Goal: Task Accomplishment & Management: Use online tool/utility

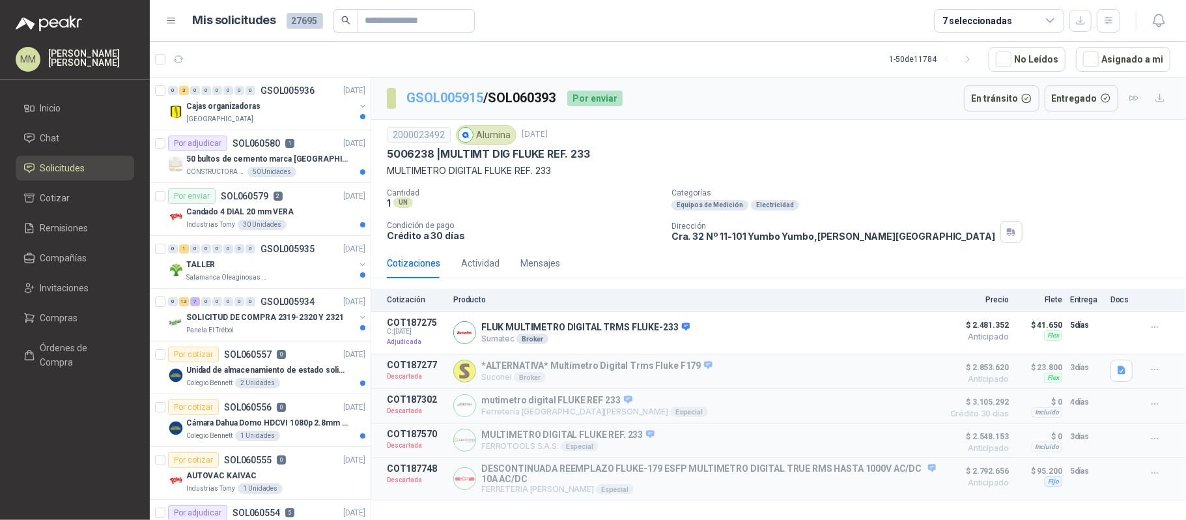
click at [434, 102] on link "GSOL005915" at bounding box center [444, 98] width 77 height 16
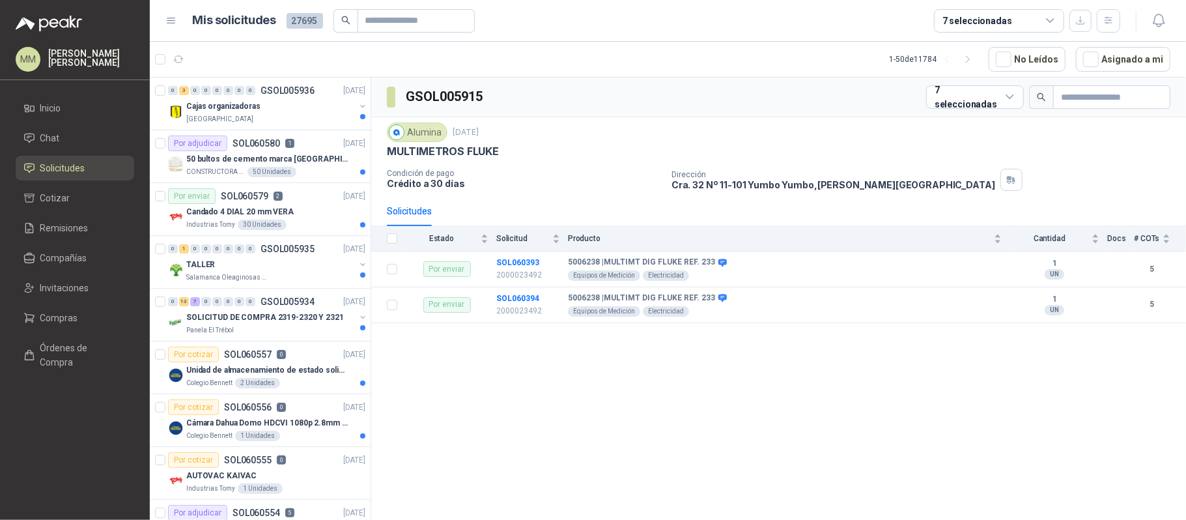
click at [453, 92] on h3 "GSOL005915" at bounding box center [445, 97] width 79 height 20
copy h3 "GSOL005915"
click at [519, 264] on b "SOL060393" at bounding box center [517, 262] width 43 height 9
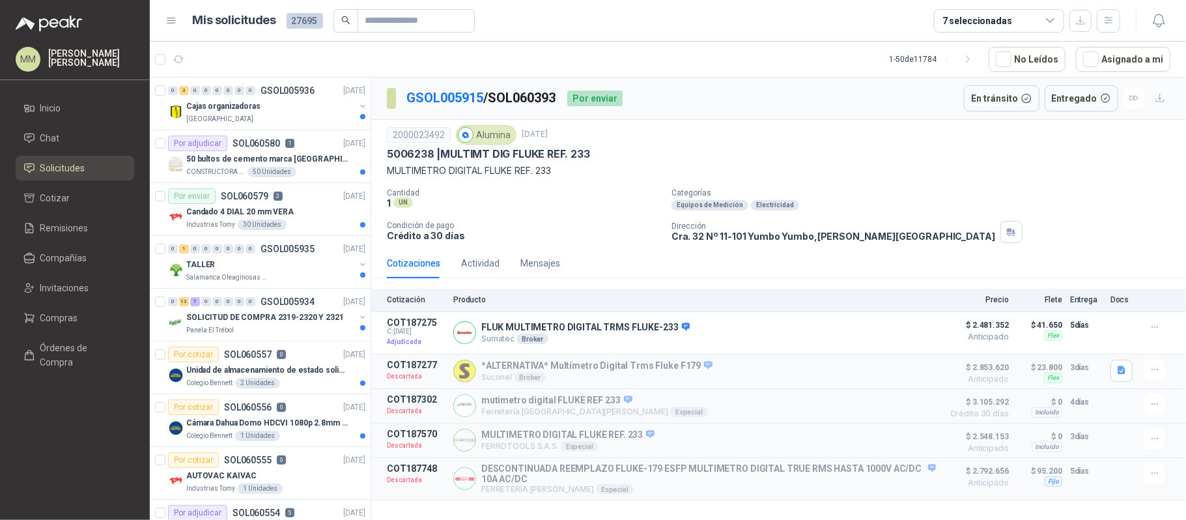
click at [527, 95] on p "GSOL005915 / SOL060393" at bounding box center [481, 98] width 150 height 20
copy p "SOL060393"
click at [509, 326] on p "FLUK MULTIMETRO DIGITAL TRMS FLUKE-233" at bounding box center [585, 328] width 208 height 12
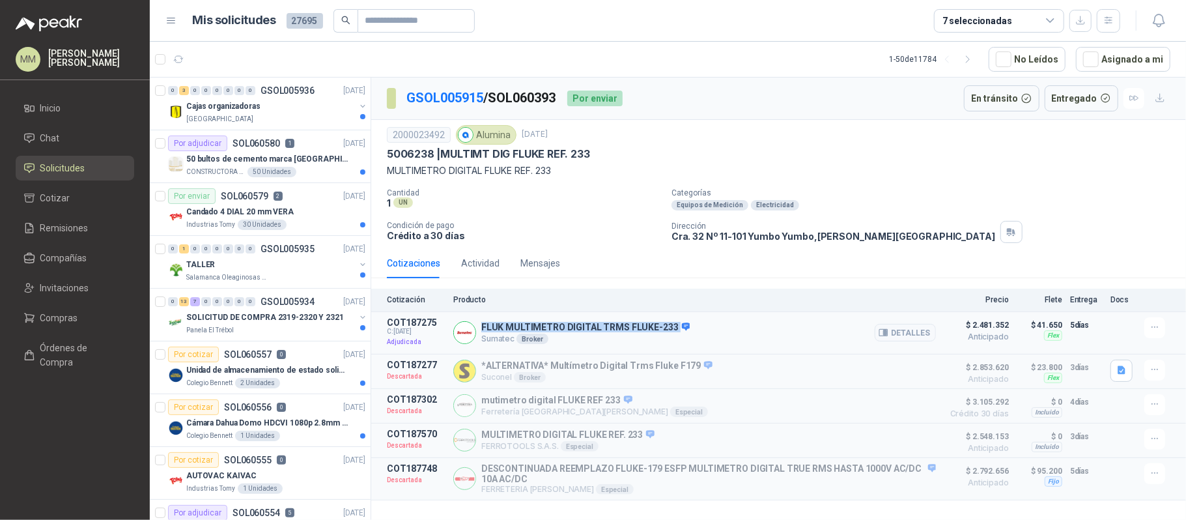
click at [509, 326] on p "FLUK MULTIMETRO DIGITAL TRMS FLUKE-233" at bounding box center [585, 328] width 208 height 12
copy p "FLUK MULTIMETRO DIGITAL TRMS FLUKE-233"
click at [765, 236] on p "Cra. 32 Nº 11-101 Yumbo Yumbo , [PERSON_NAME][GEOGRAPHIC_DATA]" at bounding box center [833, 236] width 324 height 11
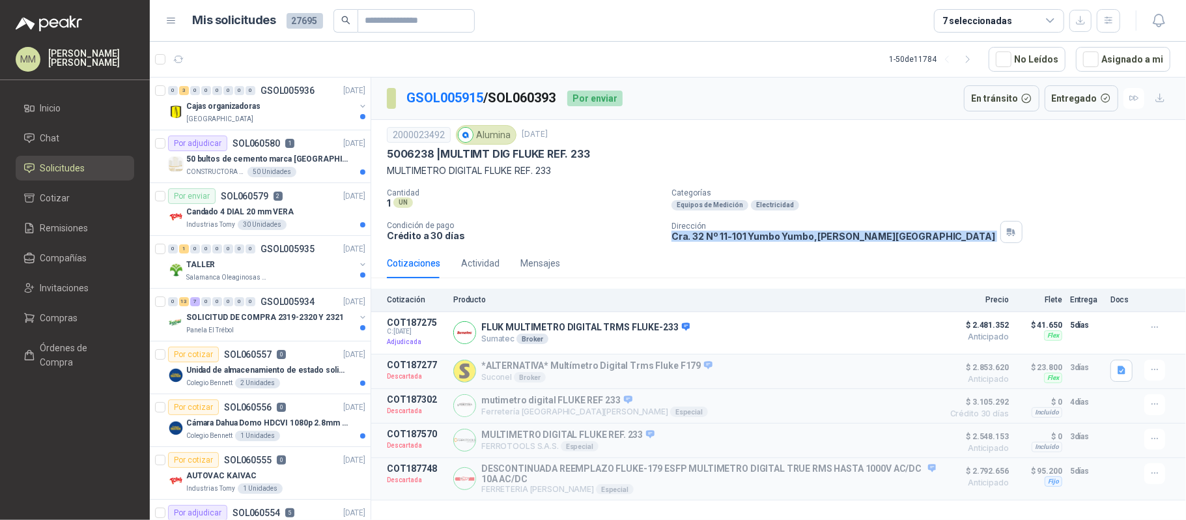
click at [765, 236] on p "Cra. 32 Nº 11-101 Yumbo Yumbo , [PERSON_NAME][GEOGRAPHIC_DATA]" at bounding box center [833, 236] width 324 height 11
copy div "Cra. 32 Nº 11-101 Yumbo Yumbo , [PERSON_NAME][GEOGRAPHIC_DATA]"
click at [486, 133] on div "Alumina" at bounding box center [486, 135] width 61 height 20
copy div "Alumina"
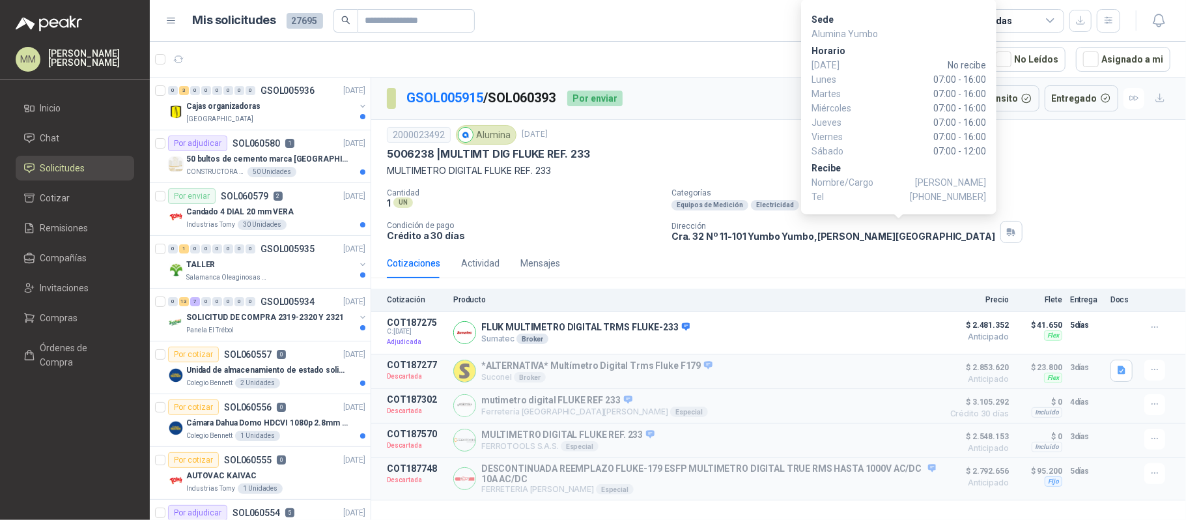
click at [943, 199] on span "[PHONE_NUMBER]" at bounding box center [948, 196] width 76 height 14
copy span "3185988614"
drag, startPoint x: 931, startPoint y: 134, endPoint x: 991, endPoint y: 149, distance: 62.4
click at [991, 149] on div "Sede Alumina Yumbo [PERSON_NAME][DATE] No recibe [DATE] 07:00 - 16:00 [DATE] 07…" at bounding box center [898, 106] width 195 height 215
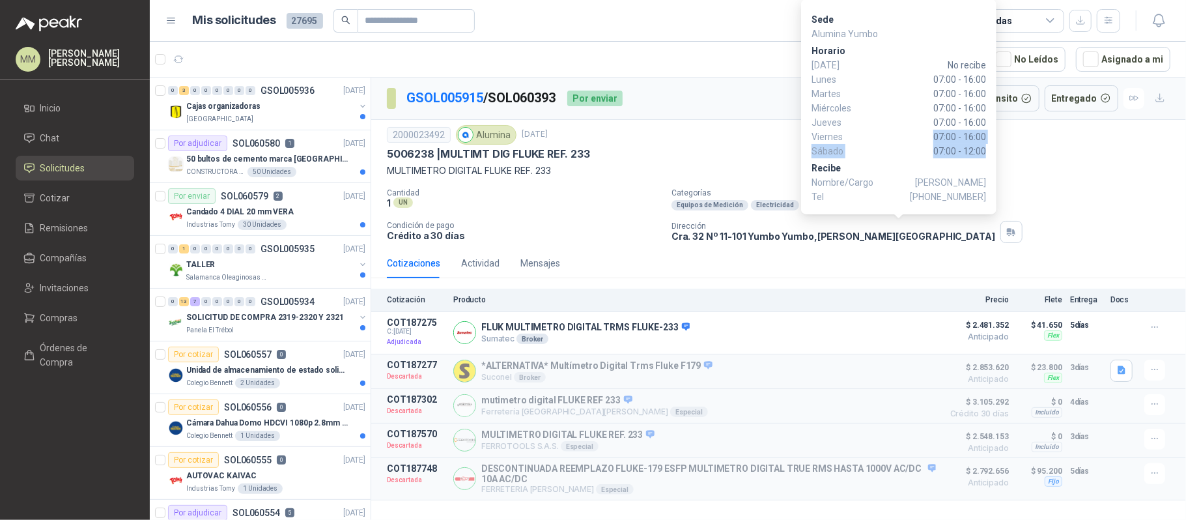
copy div "07:00 - 16:00 [DATE] 07:00 - 12:00"
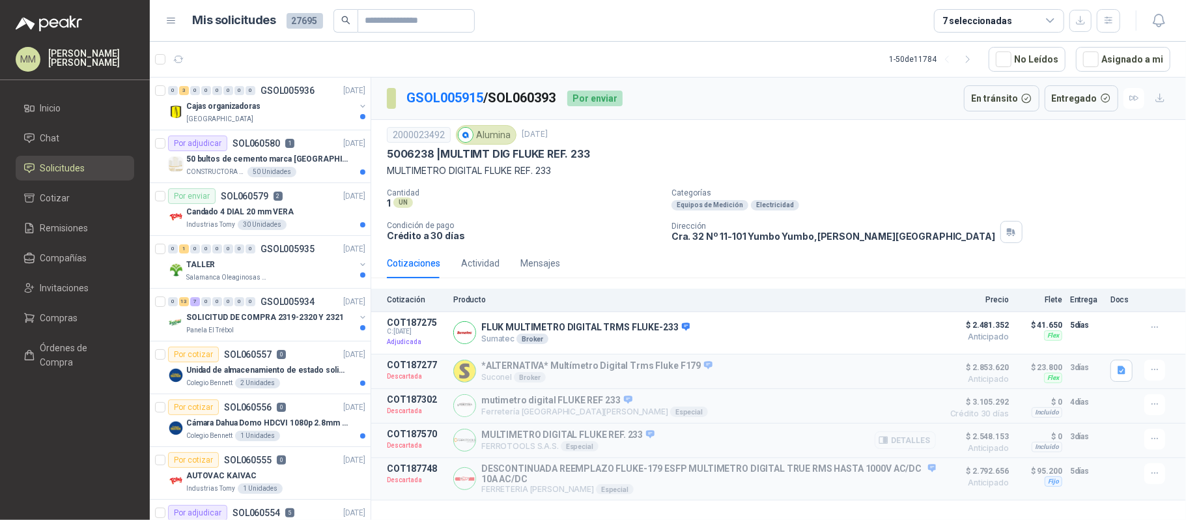
click at [925, 446] on button "Detalles" at bounding box center [905, 440] width 61 height 18
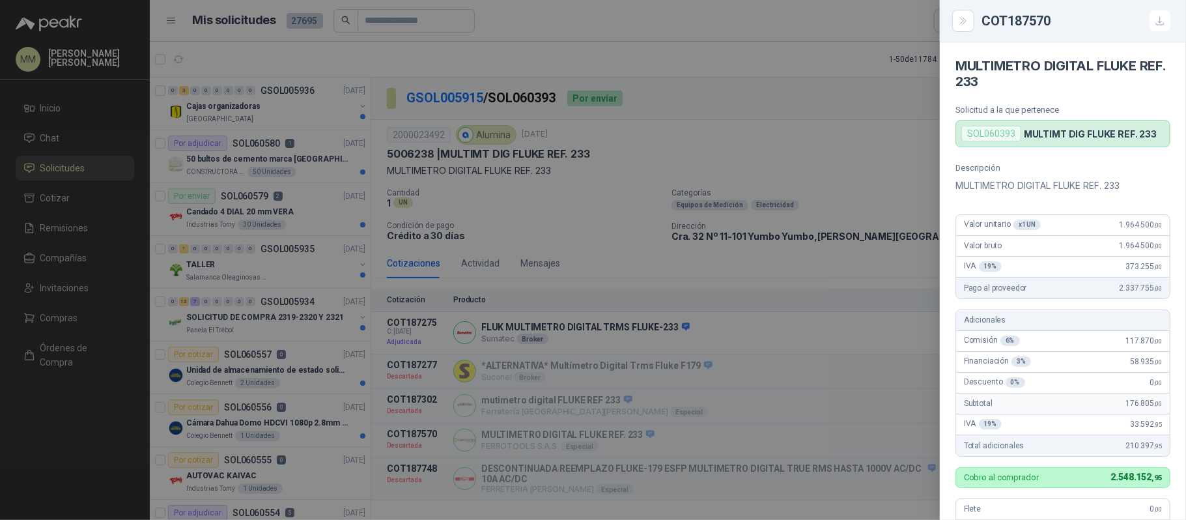
click at [858, 91] on div at bounding box center [593, 260] width 1186 height 520
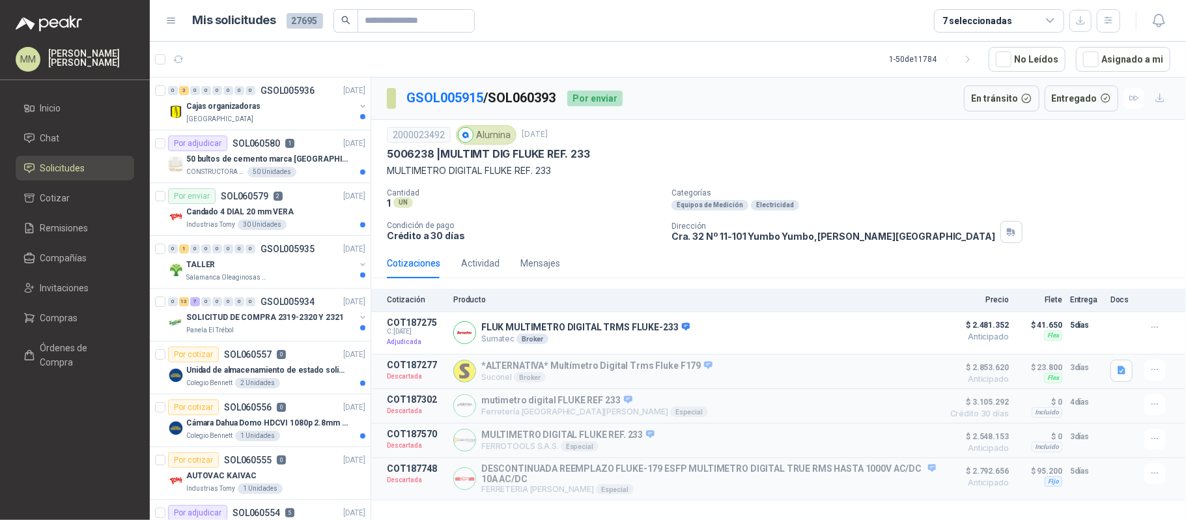
click at [837, 172] on p "MULTIMETRO DIGITAL FLUKE REF. 233" at bounding box center [778, 170] width 783 height 14
click at [772, 242] on p "Cra. 32 Nº 11-101 Yumbo Yumbo , [PERSON_NAME][GEOGRAPHIC_DATA]" at bounding box center [833, 236] width 324 height 11
copy div "Cra. 32 Nº 11-101 Yumbo Yumbo , [PERSON_NAME][GEOGRAPHIC_DATA]"
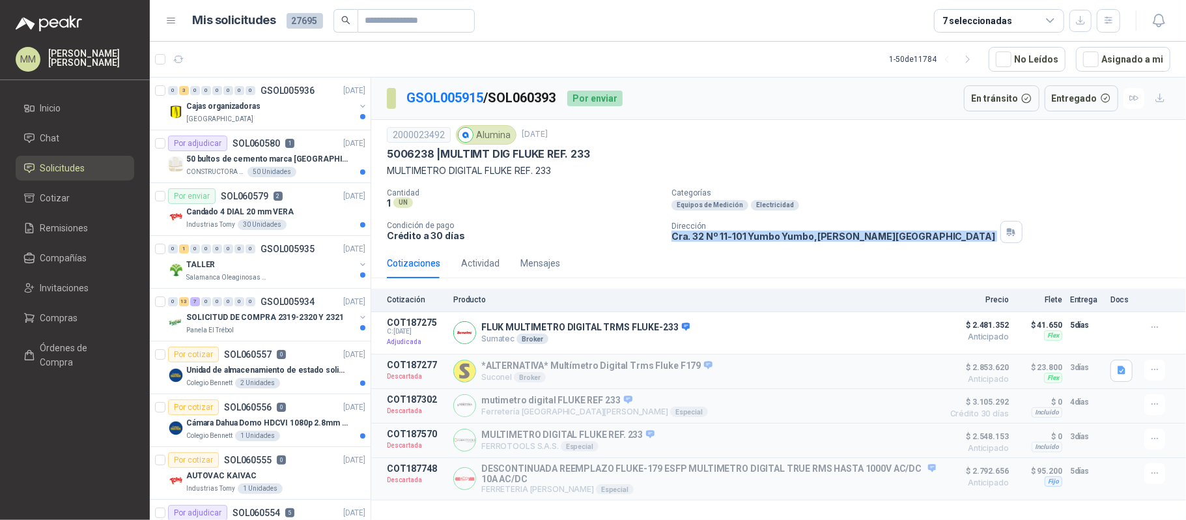
click at [927, 191] on p "Categorías" at bounding box center [925, 192] width 509 height 9
click at [756, 173] on p "MULTIMETRO DIGITAL FLUKE REF. 233" at bounding box center [778, 170] width 783 height 14
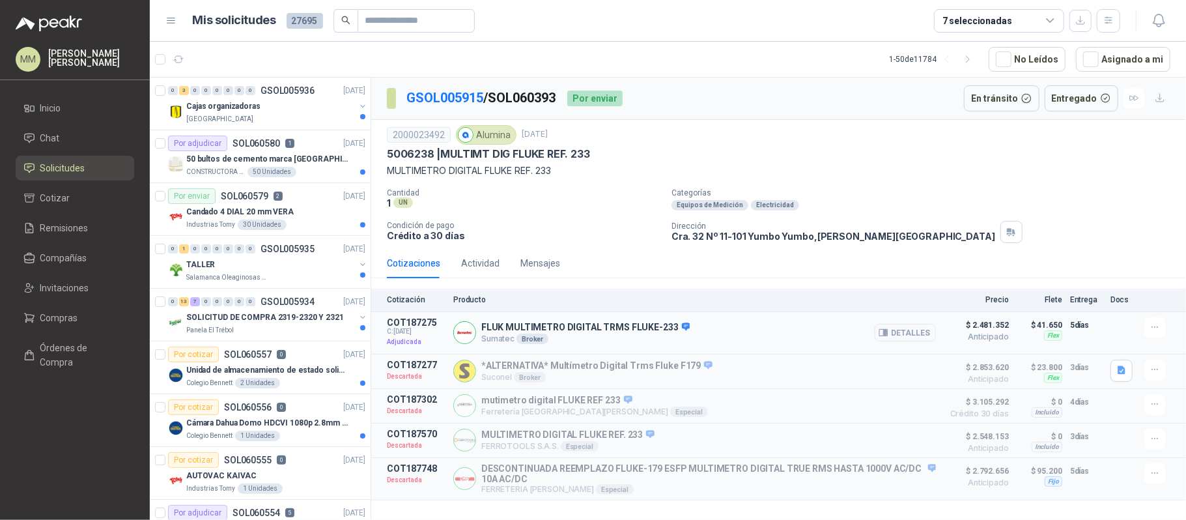
click at [916, 331] on button "Detalles" at bounding box center [905, 333] width 61 height 18
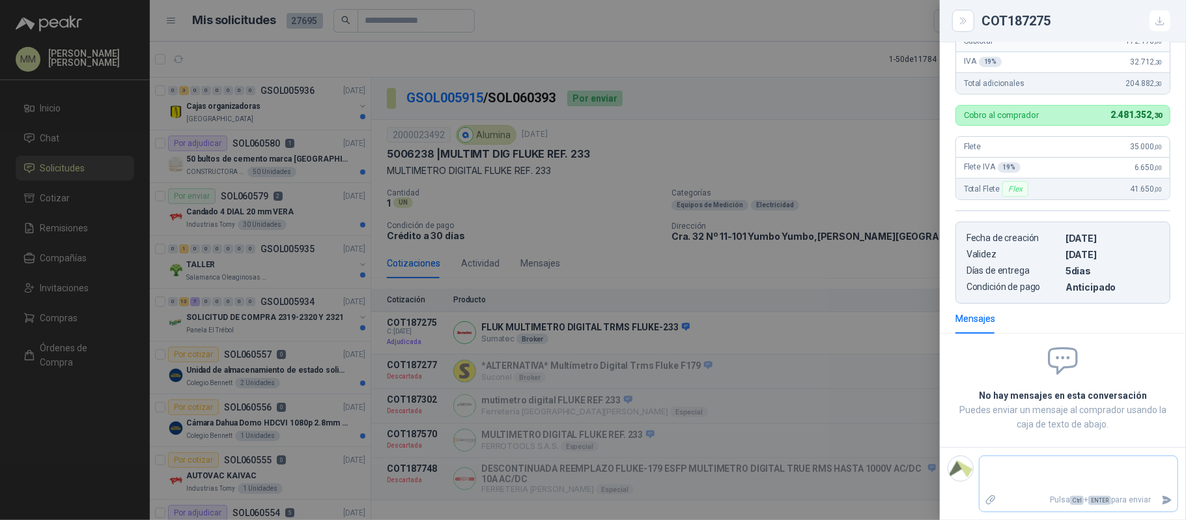
type textarea "**********"
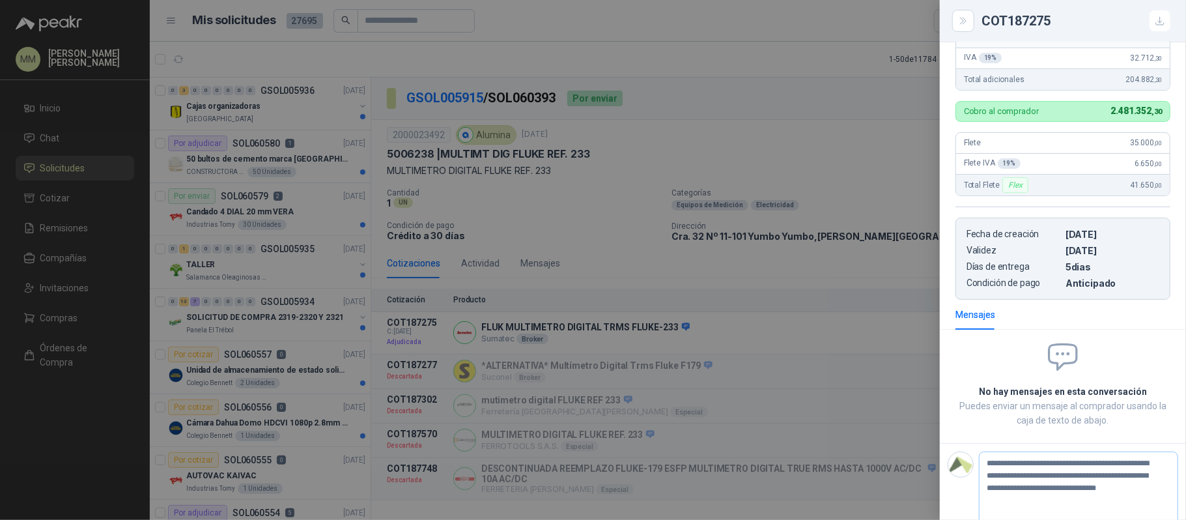
scroll to position [417, 0]
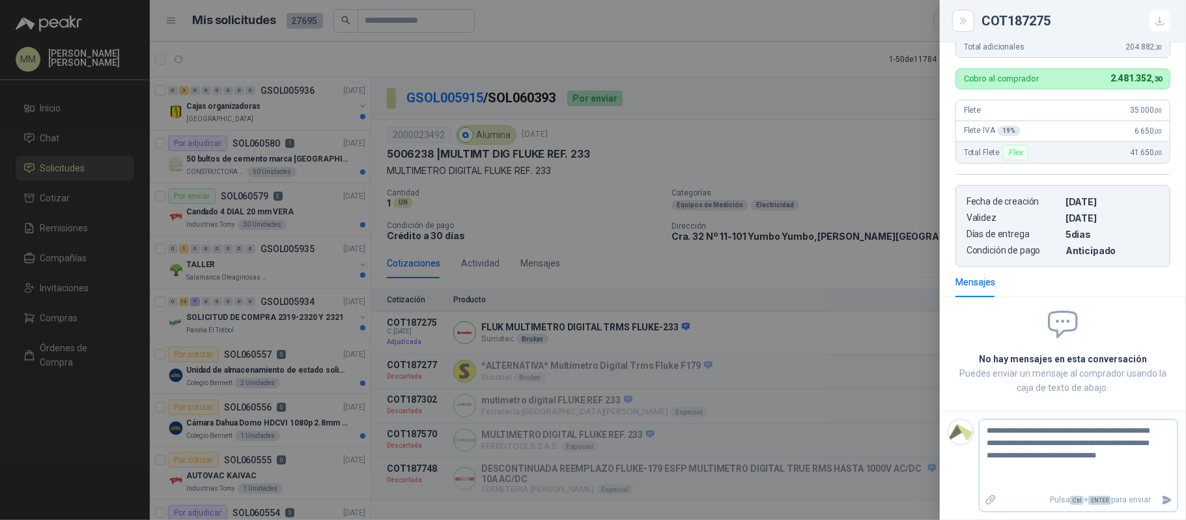
type textarea "**********"
click at [1162, 498] on icon "Enviar" at bounding box center [1166, 500] width 9 height 8
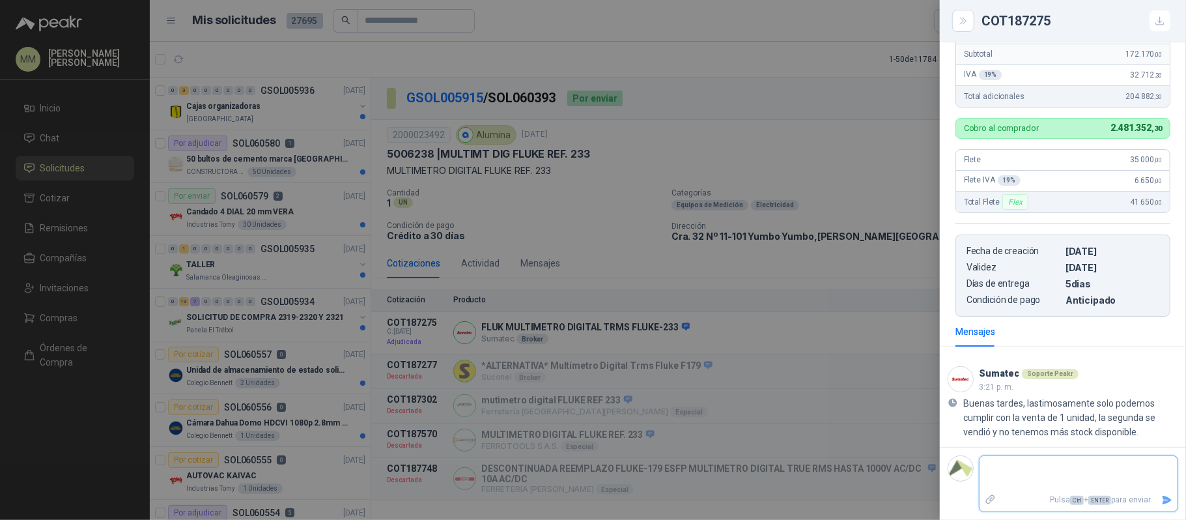
scroll to position [367, 0]
click at [441, 21] on div at bounding box center [593, 260] width 1186 height 520
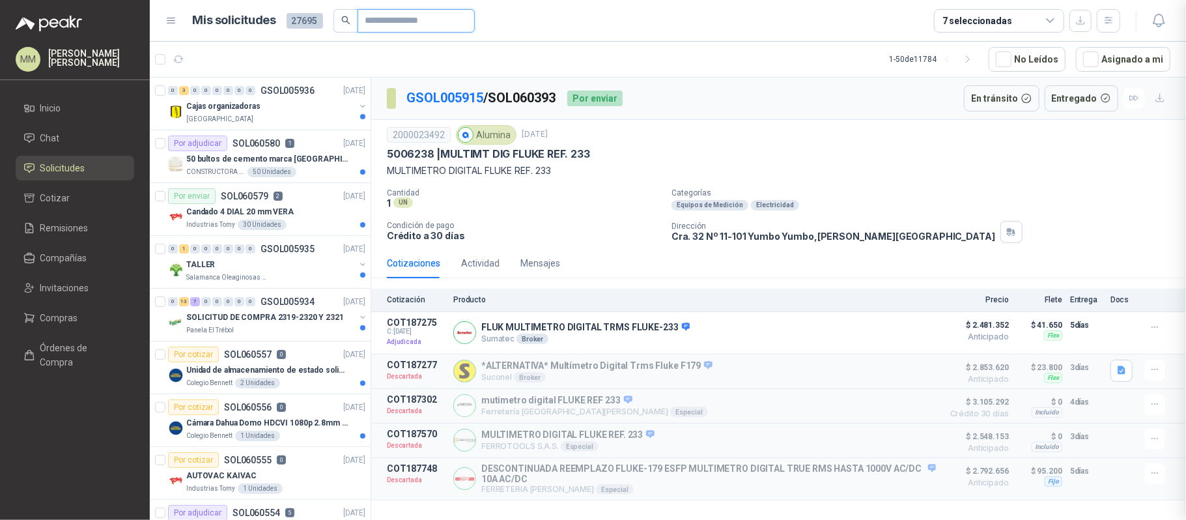
click at [441, 21] on input "text" at bounding box center [410, 21] width 91 height 22
type input "*****"
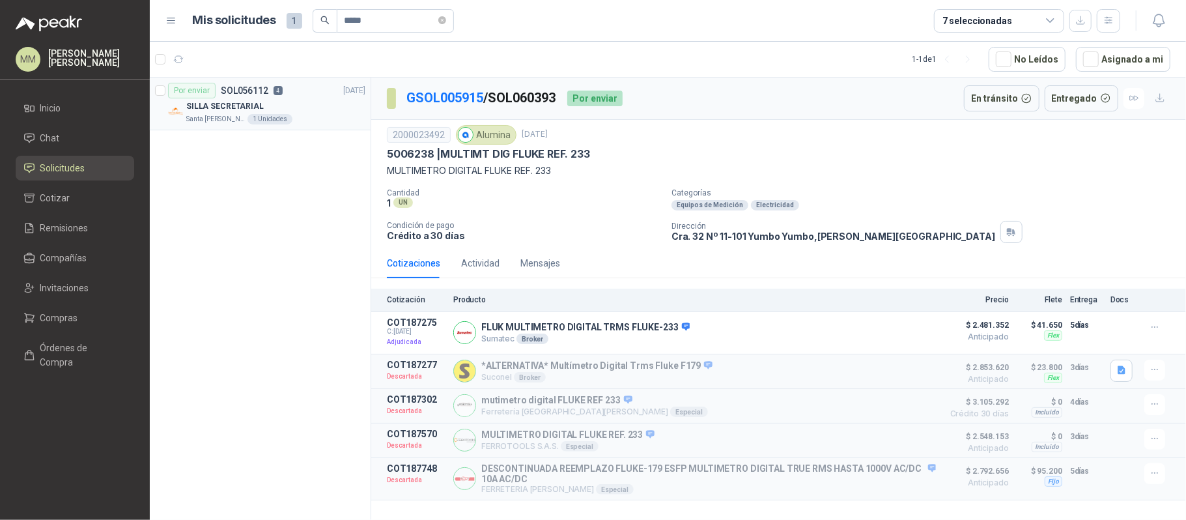
click at [344, 102] on div "SILLA SECRETARIAL" at bounding box center [275, 106] width 179 height 16
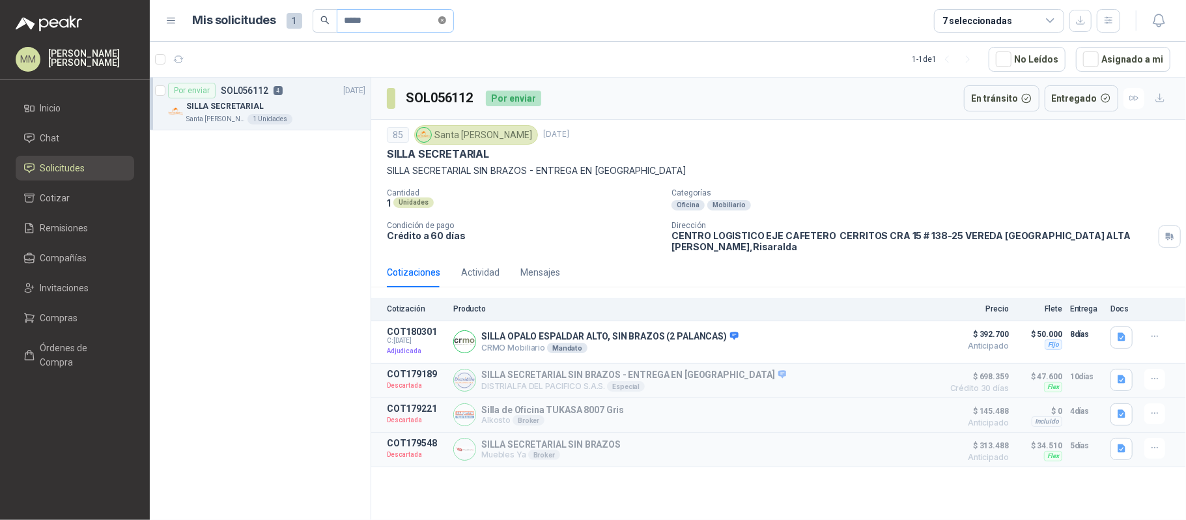
click at [446, 18] on icon "close-circle" at bounding box center [442, 20] width 8 height 8
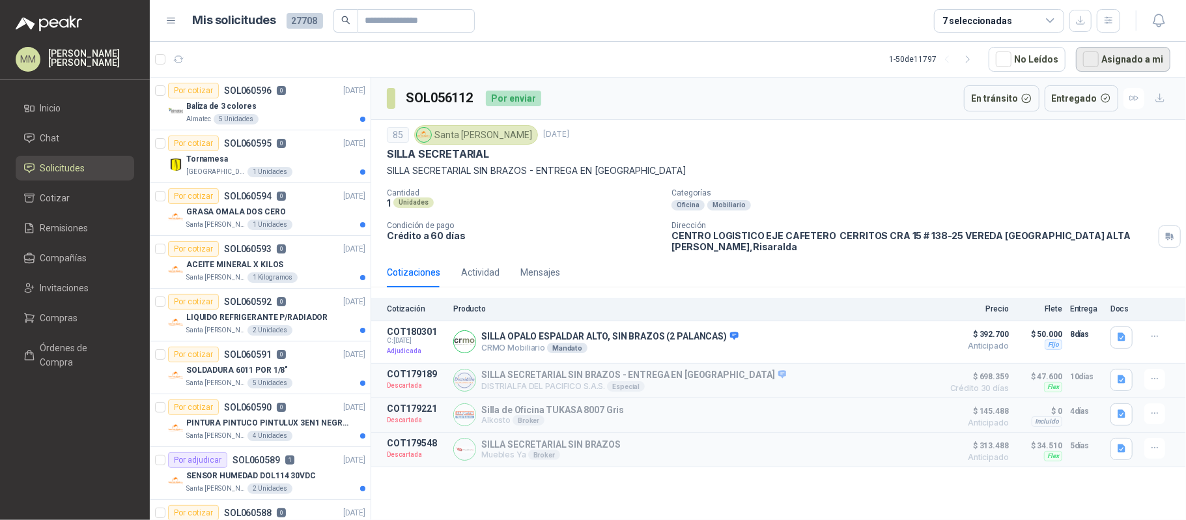
click at [1131, 55] on button "Asignado a mi" at bounding box center [1123, 59] width 94 height 25
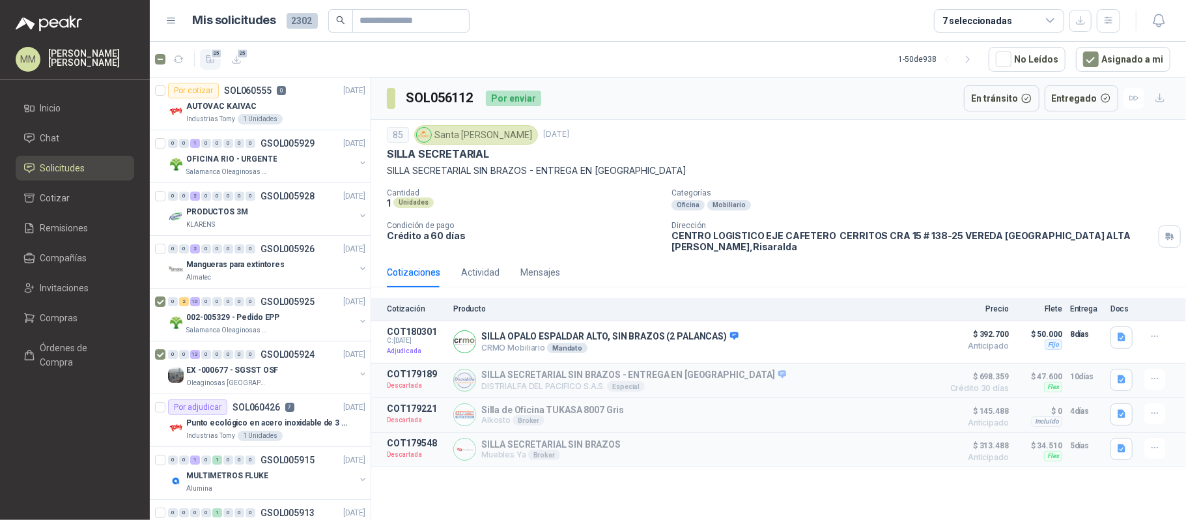
click at [208, 66] on button "25" at bounding box center [210, 59] width 21 height 21
click at [90, 201] on li "Cotizar 25" at bounding box center [74, 198] width 103 height 14
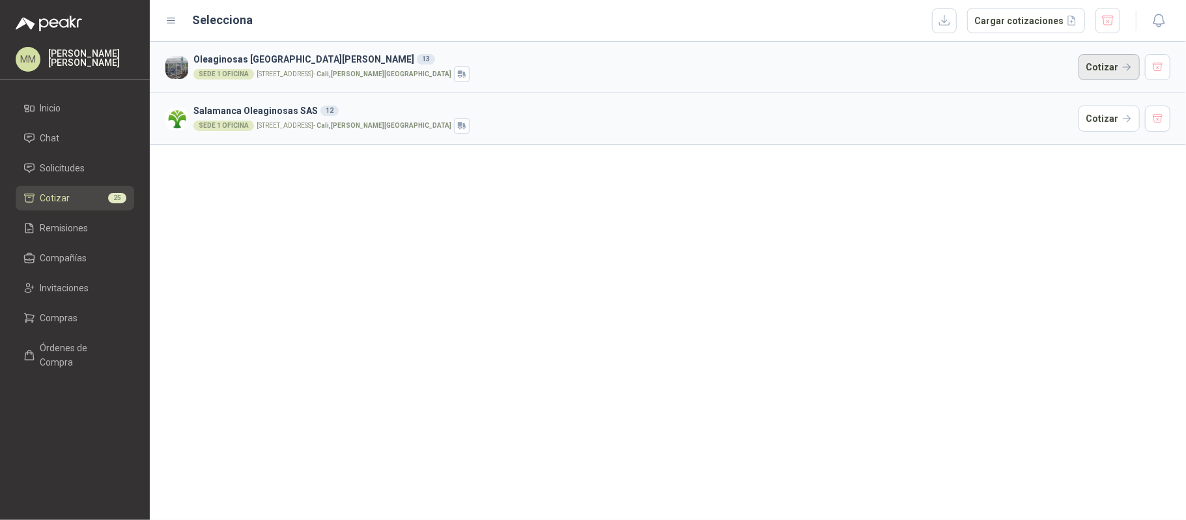
click at [1094, 59] on button "Cotizar" at bounding box center [1108, 67] width 61 height 26
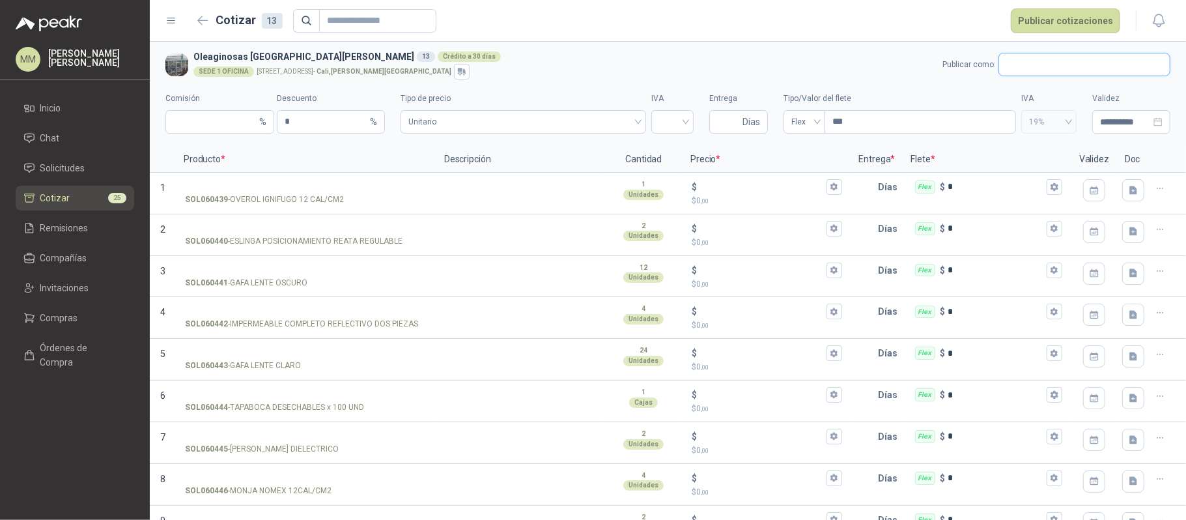
click at [1021, 64] on input "text" at bounding box center [1084, 64] width 171 height 22
type input "*******"
click at [1033, 96] on span "NIT : 901009911" at bounding box center [1040, 99] width 46 height 7
type input "*"
type input "**********"
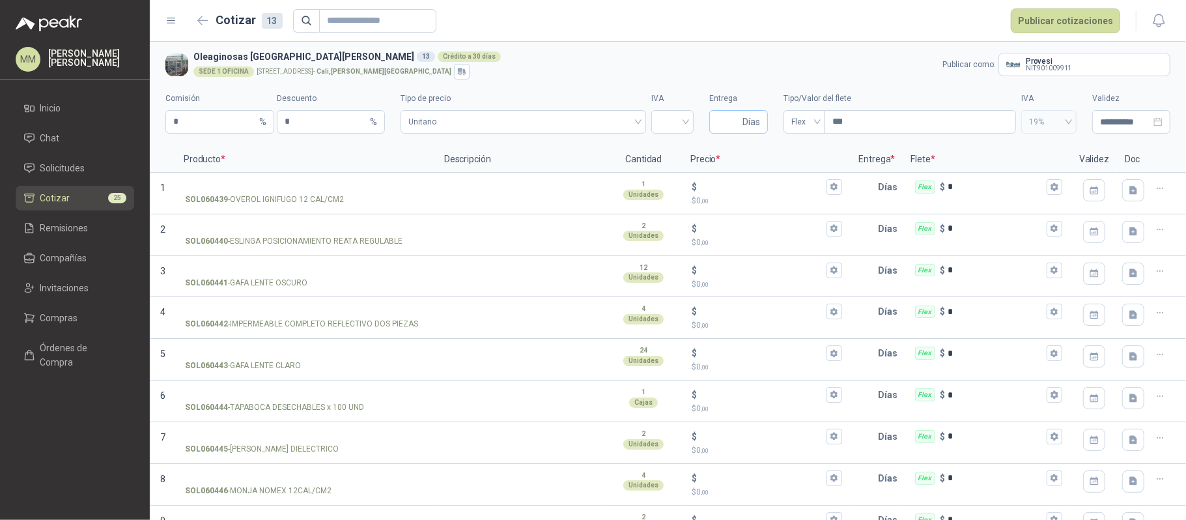
click at [709, 121] on span "Días" at bounding box center [738, 121] width 59 height 23
click at [717, 120] on input "Entrega" at bounding box center [728, 122] width 23 height 22
type input "*"
click at [896, 117] on input "***" at bounding box center [920, 122] width 190 height 22
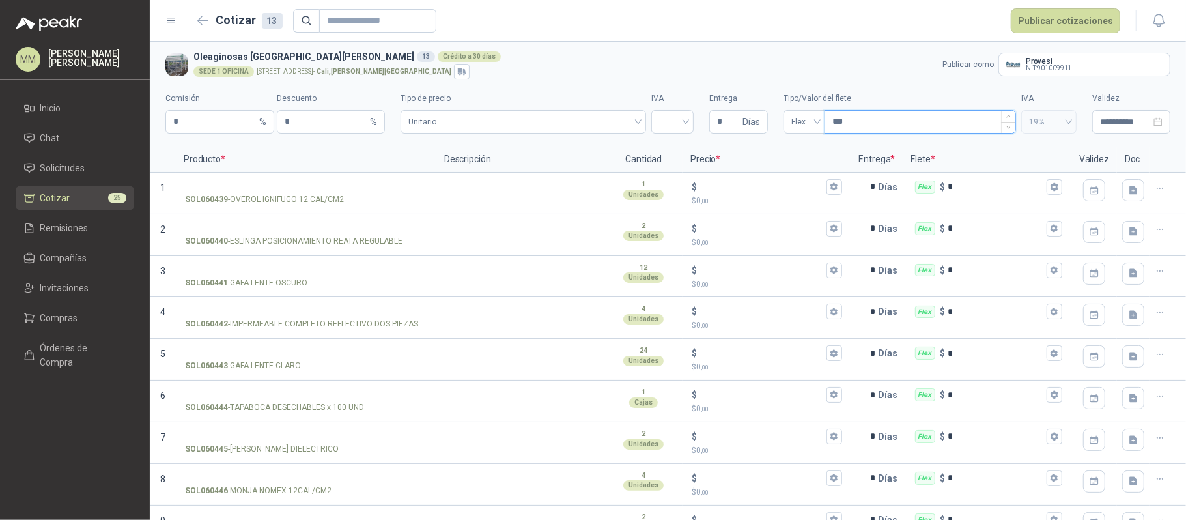
type input "****"
type input "*********"
type input "********"
click at [676, 113] on input "search" at bounding box center [672, 121] width 27 height 20
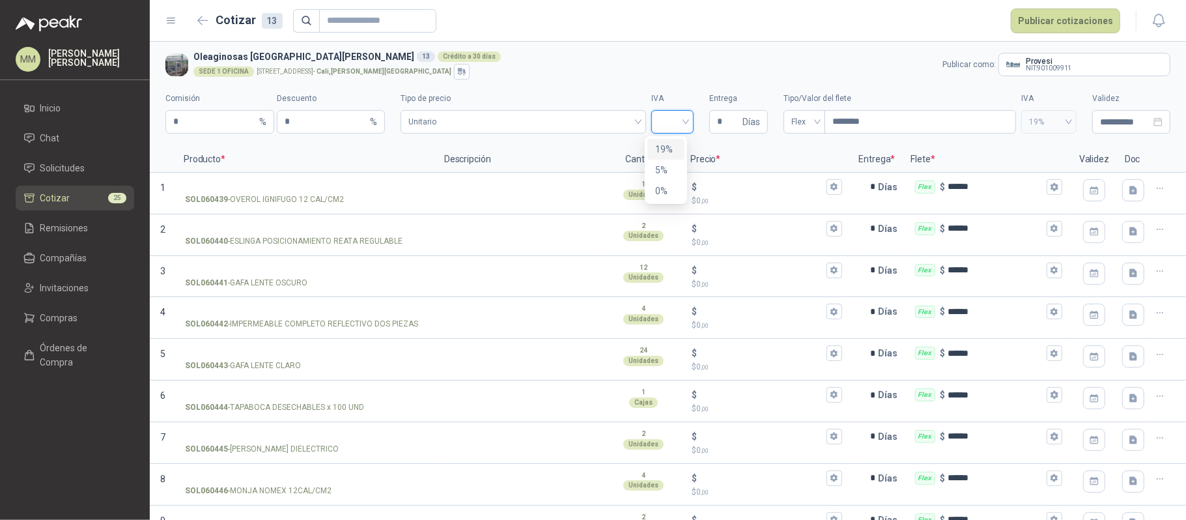
click at [675, 142] on div "19%" at bounding box center [665, 149] width 21 height 14
click at [663, 146] on section "**********" at bounding box center [668, 94] width 1036 height 105
click at [86, 191] on li "Cotizar 25" at bounding box center [74, 198] width 103 height 14
